Goal: Check status: Check status

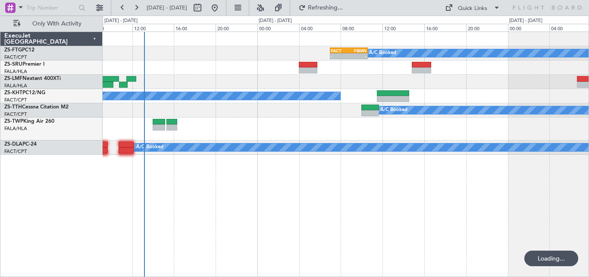
click at [277, 117] on div "A/C Booked - - FACT 07:00 Z FBMN 10:35 Z A/C Booked A/C Unavailable A/C Booked …" at bounding box center [346, 93] width 486 height 123
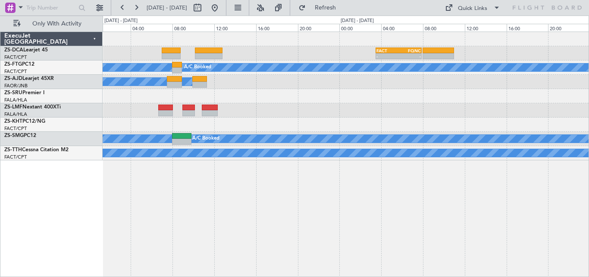
click at [254, 121] on div "FACT 03:30 Z FQNC 07:55 Z - - - - FSIA 05:50 Z FQBR 10:05 Z - - FQBR 10:30 Z FA…" at bounding box center [346, 96] width 486 height 128
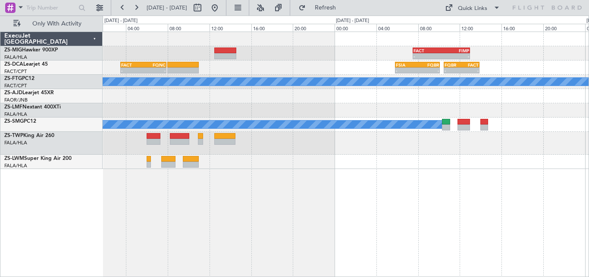
click at [262, 167] on div "- - FACT 07:30 Z FIMP 13:00 Z FACT 03:30 Z FQNC 07:55 Z - - - - FSIA 05:50 Z FQ…" at bounding box center [346, 100] width 486 height 137
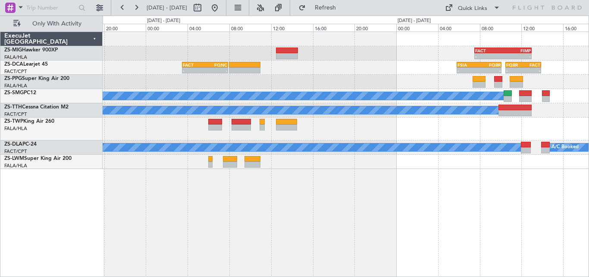
click at [360, 87] on div at bounding box center [346, 82] width 486 height 14
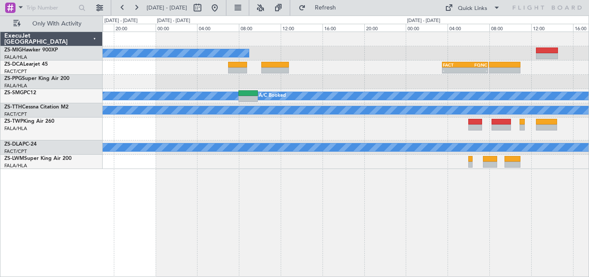
click at [397, 105] on div "A/C Booked FACT 03:30 Z FQNC 07:55 Z - - A/C Booked A/C Booked A/C Booked A/C B…" at bounding box center [346, 100] width 486 height 137
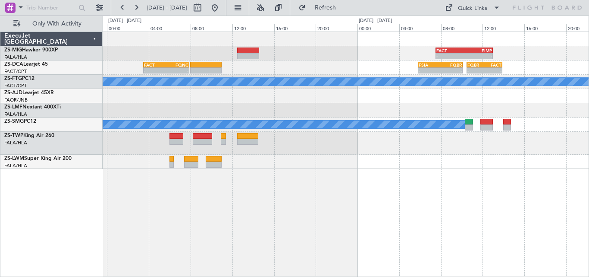
click at [108, 106] on div "- - FACT 07:30 Z FIMP 13:00 Z FACT 03:30 Z FQNC 07:55 Z - - - - FSIA 05:50 Z FQ…" at bounding box center [346, 100] width 486 height 137
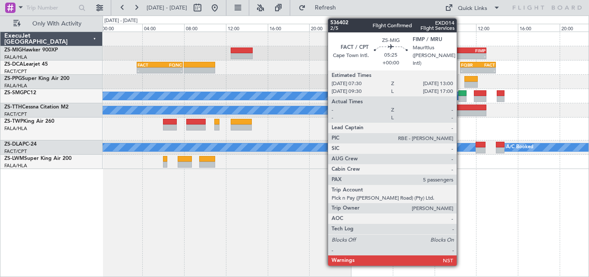
drag, startPoint x: 461, startPoint y: 56, endPoint x: 447, endPoint y: 66, distance: 17.4
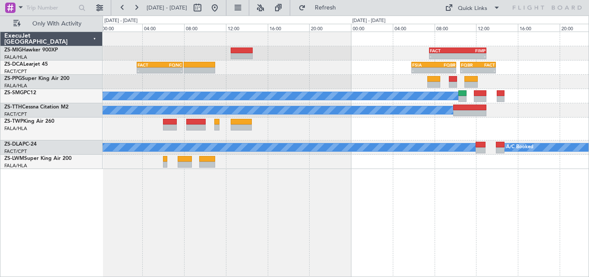
click at [270, 208] on div "- - FACT 07:30 Z FIMP 13:00 Z FACT 03:30 Z FQNC 07:55 Z - - - - FSIA 05:50 Z FQ…" at bounding box center [346, 154] width 487 height 245
click at [292, 193] on div "- - FACT 07:30 Z FIMP 13:00 Z FACT 03:30 Z FQNC 07:55 Z - - - - FSIA 05:50 Z FQ…" at bounding box center [346, 154] width 487 height 245
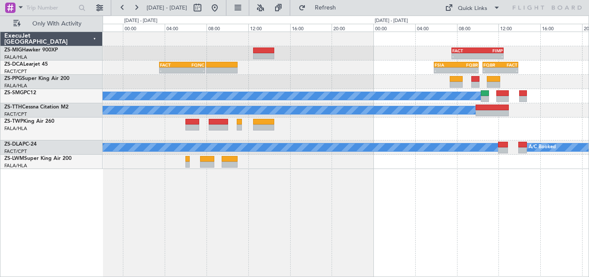
click at [427, 125] on div at bounding box center [346, 128] width 486 height 23
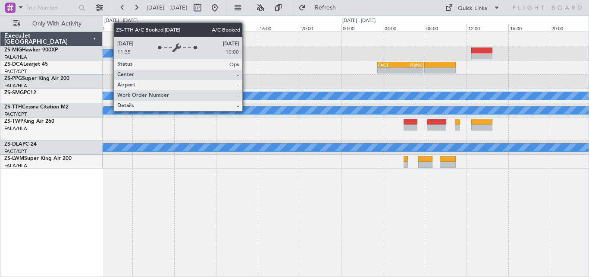
click at [339, 98] on div "A/C Booked - - FACT 07:30 Z FIMP 12:30 Z - - FACT 03:30 Z FQNC 07:55 Z - - FSIA…" at bounding box center [346, 100] width 486 height 137
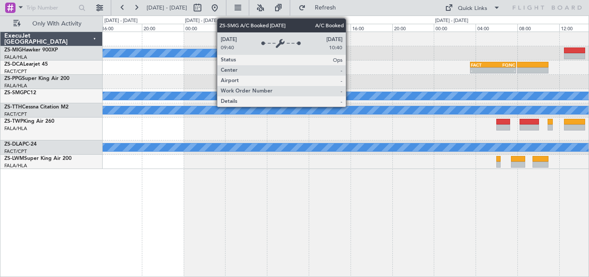
click at [382, 101] on div "A/C Booked - - FACT 03:30 Z FQNC 07:55 Z A/C Booked A/C Booked A/C Booked A/C B…" at bounding box center [346, 100] width 486 height 137
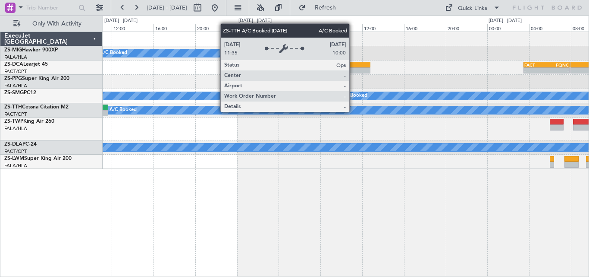
click at [448, 92] on div "A/C Booked - - FACT 03:30 Z FQNC 07:55 Z A/C Booked A/C Booked A/C Booked A/C B…" at bounding box center [346, 100] width 486 height 137
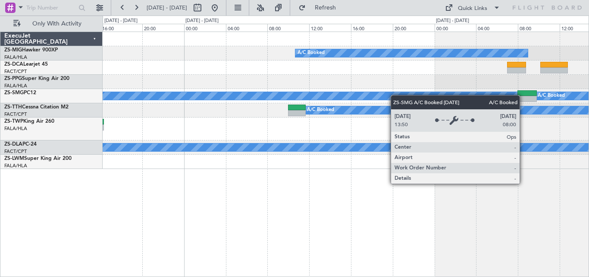
click at [493, 97] on div "A/C Booked A/C Booked A/C Booked A/C Booked A/C Booked A/C Booked" at bounding box center [346, 100] width 486 height 137
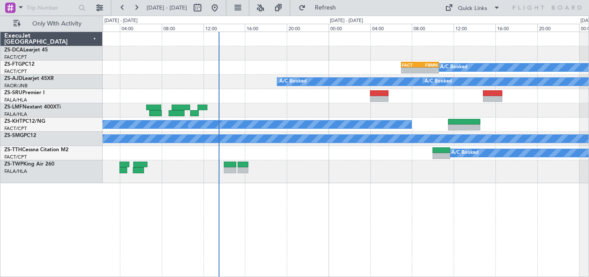
click at [542, 107] on div at bounding box center [346, 110] width 486 height 14
